Goal: Find specific page/section: Find specific page/section

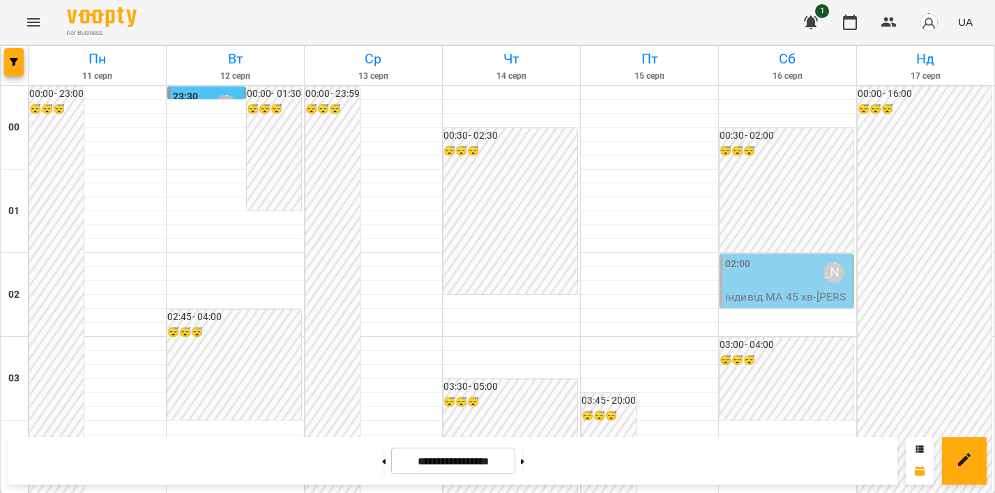
scroll to position [1210, 0]
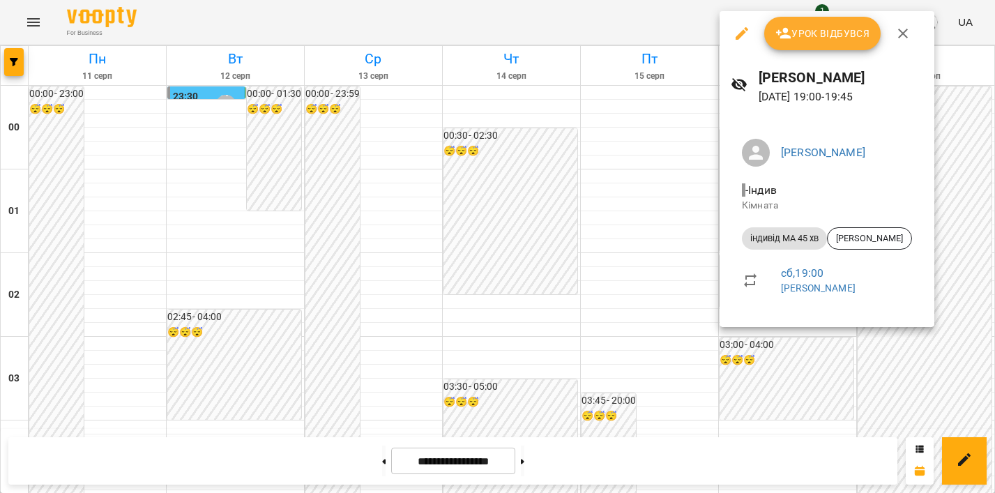
click at [698, 266] on div at bounding box center [497, 246] width 995 height 493
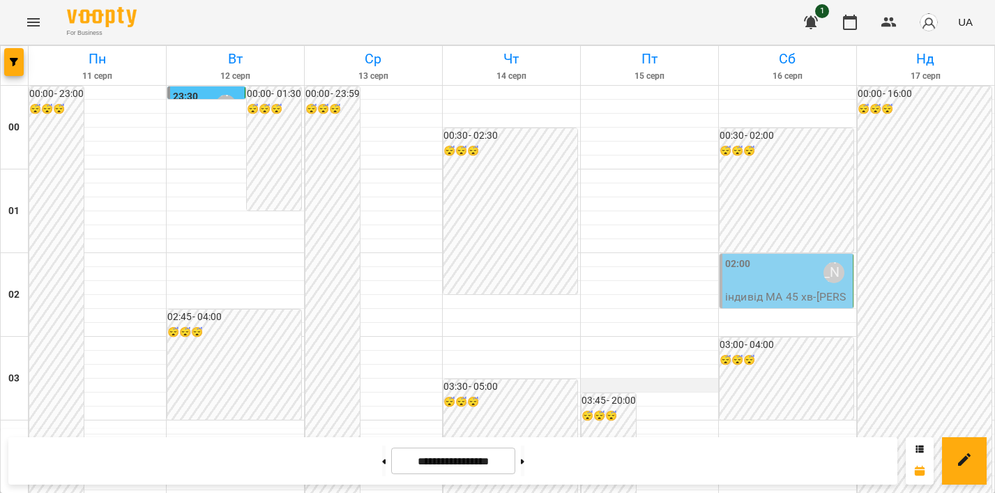
scroll to position [373, 0]
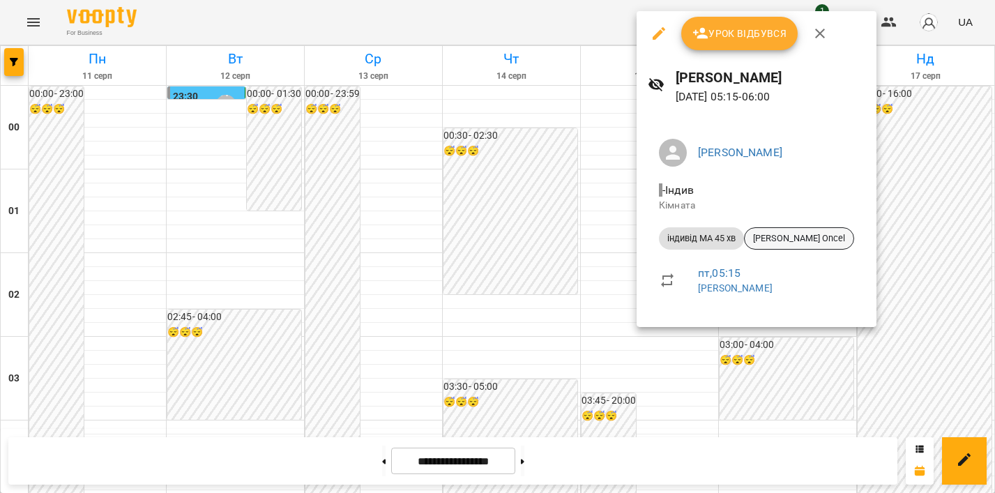
click at [790, 236] on span "[PERSON_NAME] Oncel" at bounding box center [799, 238] width 109 height 13
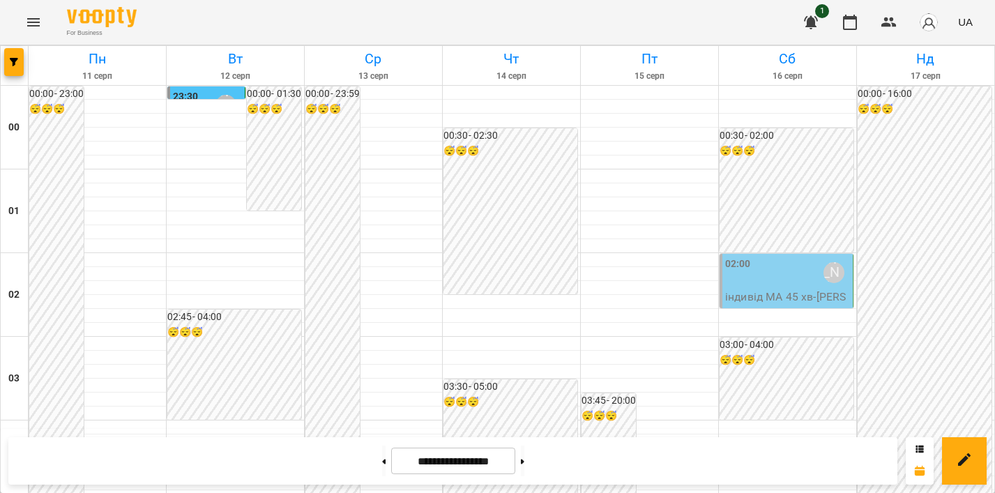
scroll to position [304, 0]
click at [34, 20] on icon "Menu" at bounding box center [33, 22] width 17 height 17
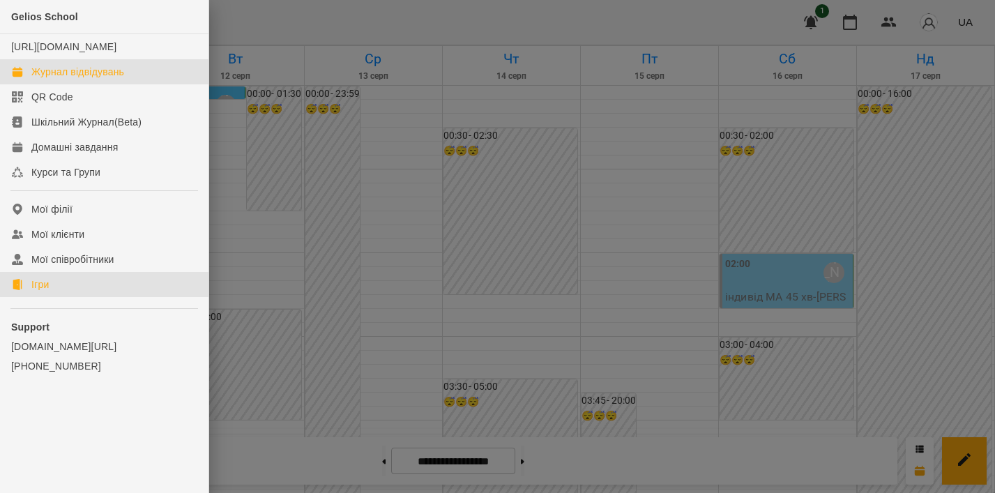
click at [39, 292] on div "Ігри" at bounding box center [39, 285] width 17 height 14
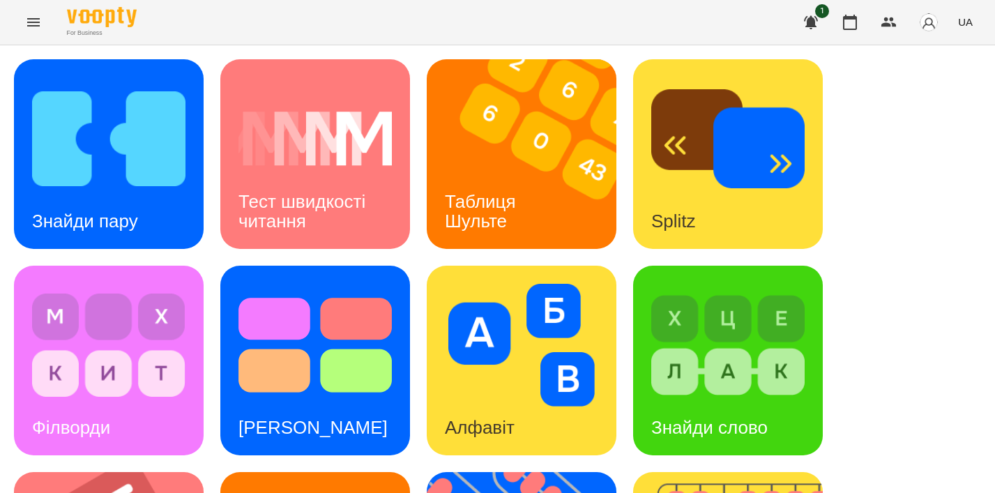
scroll to position [246, 0]
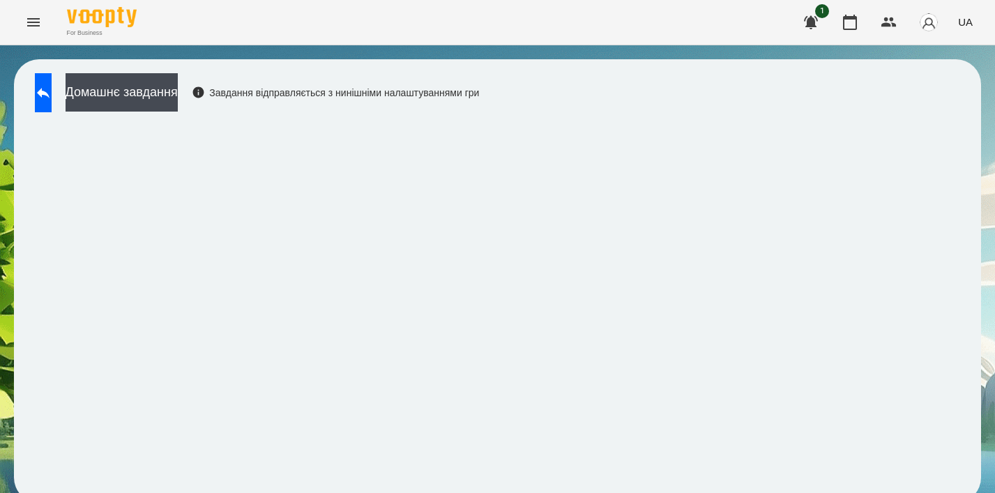
scroll to position [10, 0]
